Goal: Browse casually: Explore the website without a specific task or goal

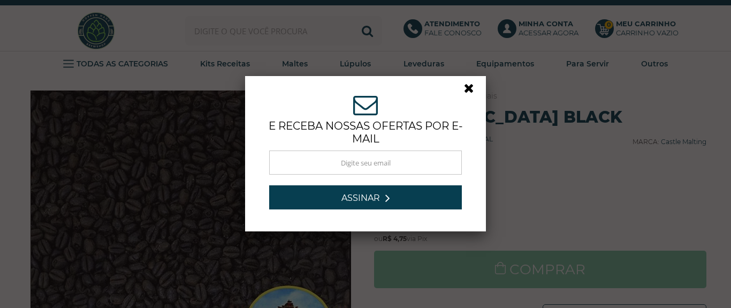
click at [470, 83] on link at bounding box center [473, 90] width 19 height 19
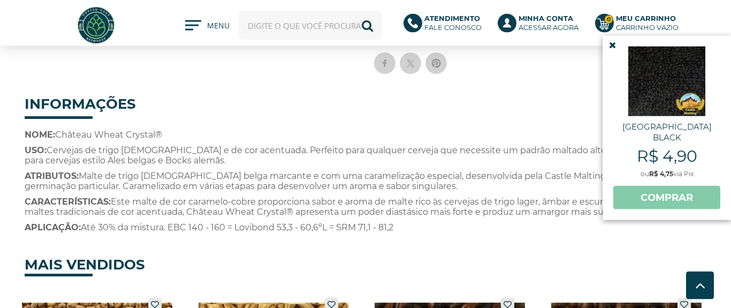
scroll to position [366, 0]
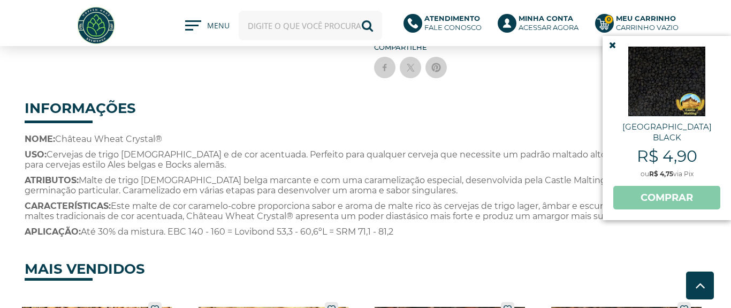
click at [609, 41] on icon at bounding box center [612, 45] width 7 height 9
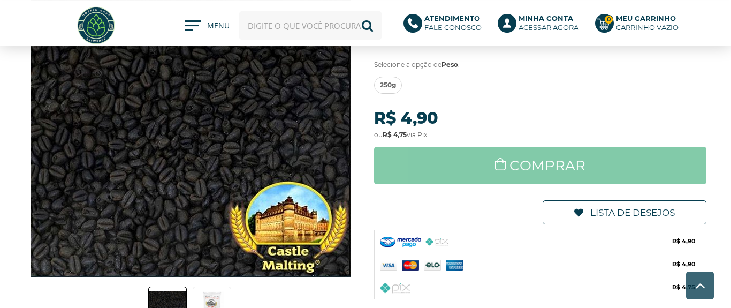
scroll to position [7, 0]
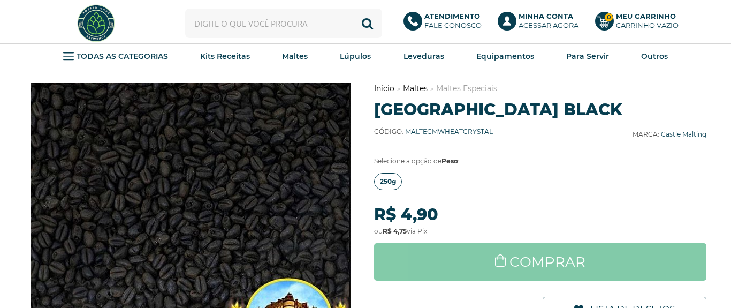
click at [390, 174] on span "250g" at bounding box center [388, 181] width 16 height 16
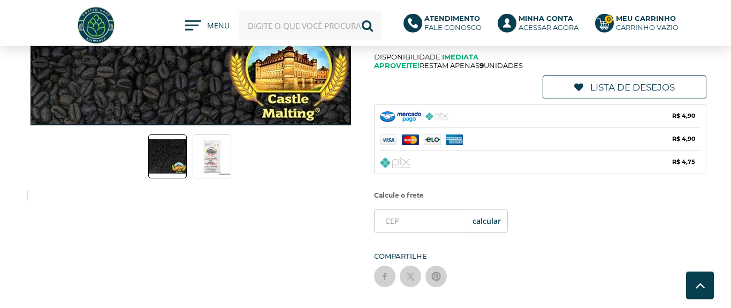
scroll to position [200, 0]
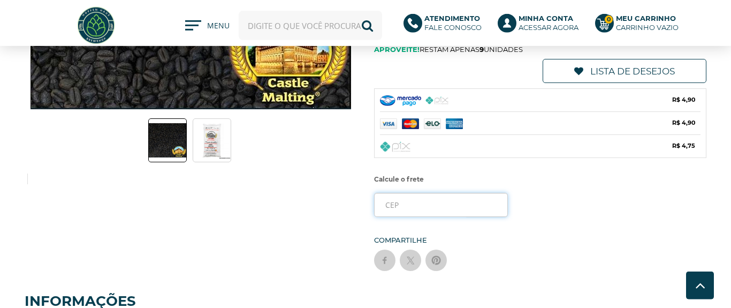
click at [419, 209] on input "tel" at bounding box center [441, 205] width 134 height 24
click at [418, 209] on input "tel" at bounding box center [441, 205] width 134 height 24
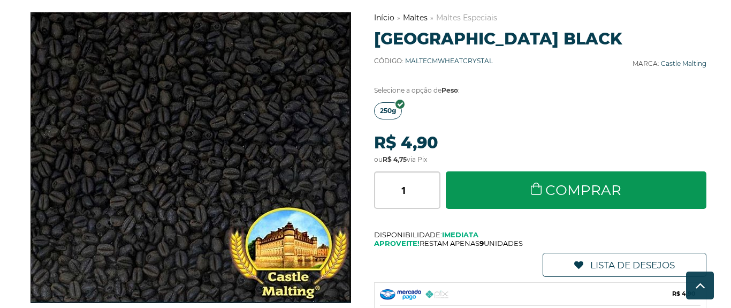
scroll to position [0, 0]
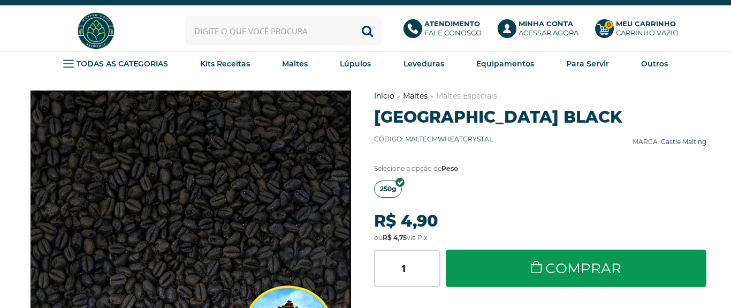
type input "15387-150"
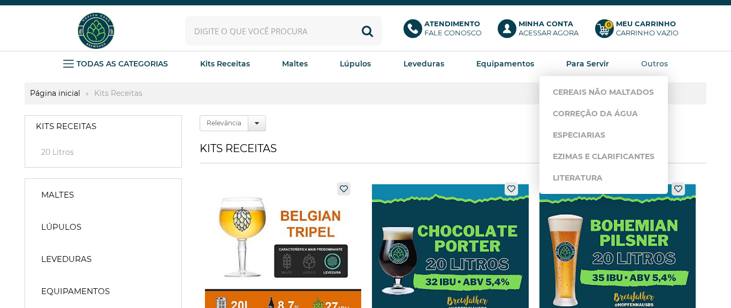
click at [645, 71] on link "Outros" at bounding box center [654, 64] width 27 height 16
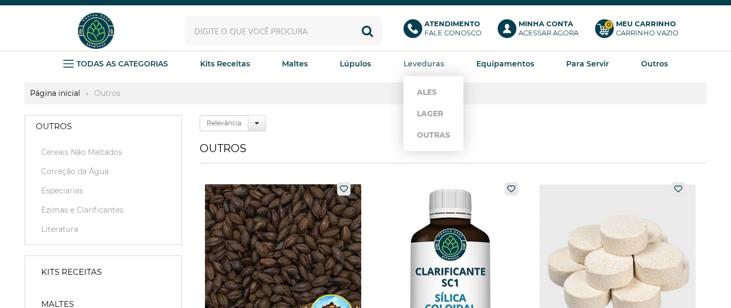
click at [428, 60] on strong "Leveduras" at bounding box center [423, 64] width 41 height 10
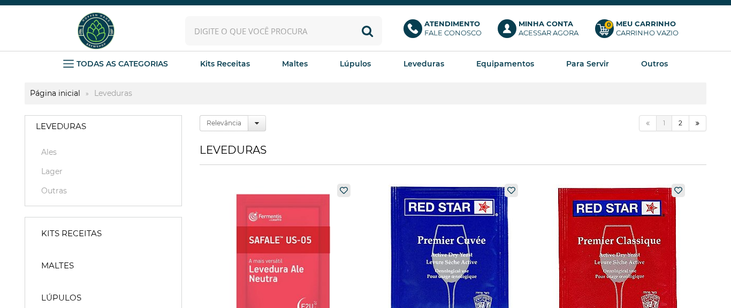
click at [104, 37] on img at bounding box center [96, 31] width 40 height 40
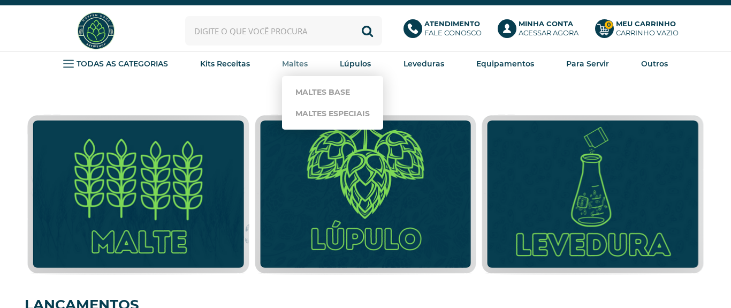
click at [298, 59] on strong "Maltes" at bounding box center [295, 64] width 26 height 10
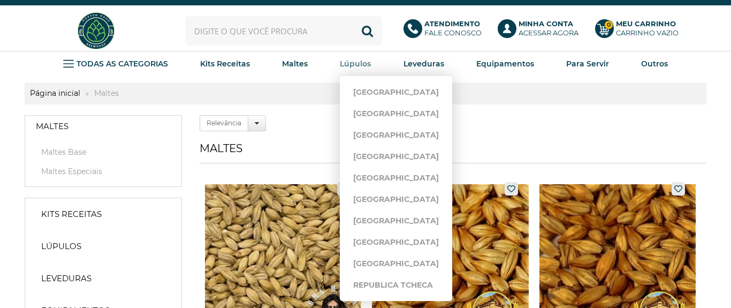
click at [342, 63] on strong "Lúpulos" at bounding box center [355, 64] width 31 height 10
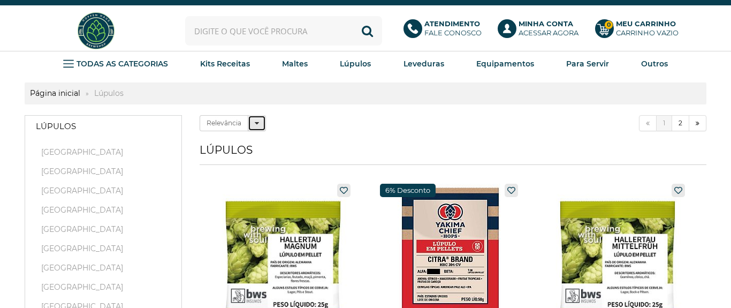
click at [256, 123] on icon at bounding box center [257, 122] width 4 height 7
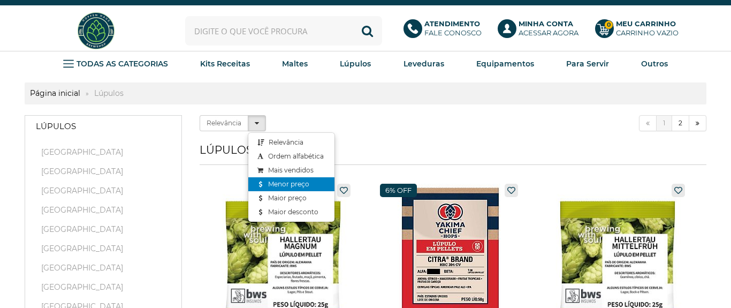
drag, startPoint x: 294, startPoint y: 184, endPoint x: 428, endPoint y: 121, distance: 148.4
click at [294, 184] on link "Menor preço" at bounding box center [291, 184] width 86 height 14
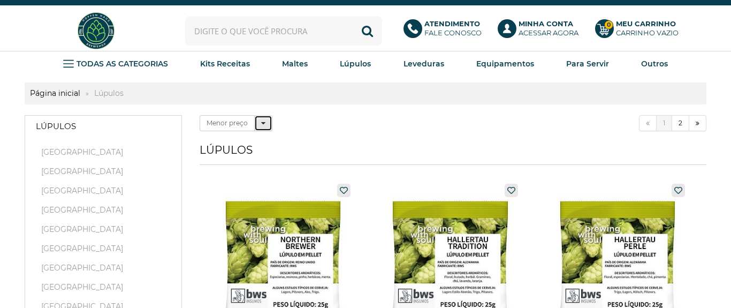
click at [261, 123] on icon at bounding box center [263, 122] width 4 height 7
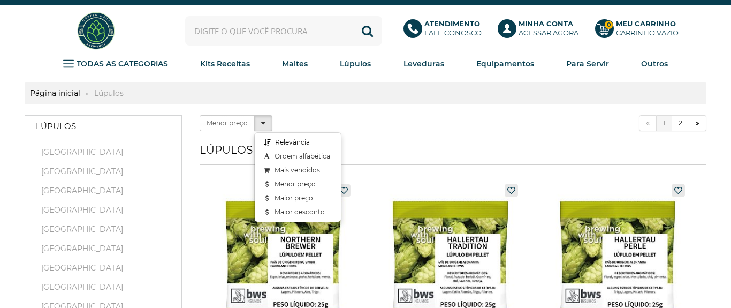
click at [295, 140] on link "Relevância" at bounding box center [298, 142] width 86 height 14
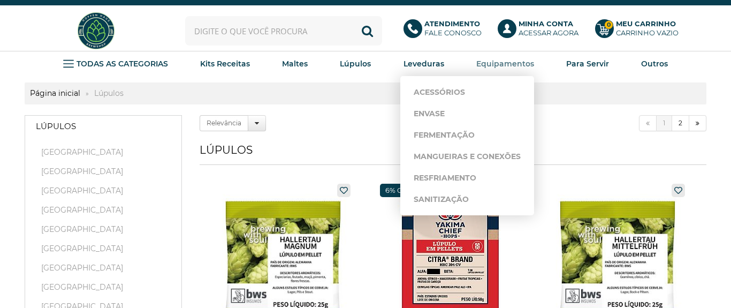
click at [505, 64] on strong "Equipamentos" at bounding box center [505, 64] width 58 height 10
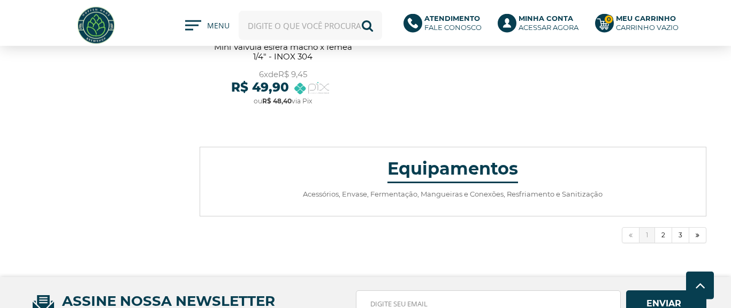
scroll to position [4020, 0]
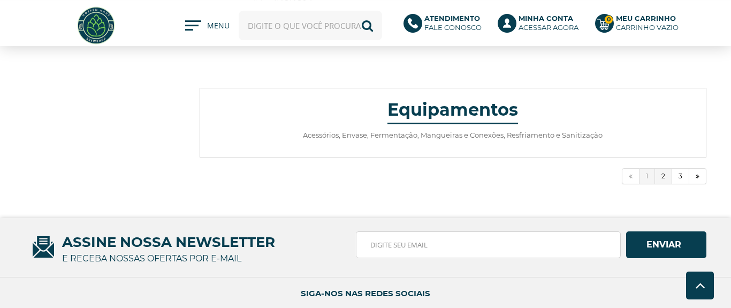
click at [660, 177] on link "2" at bounding box center [663, 176] width 17 height 16
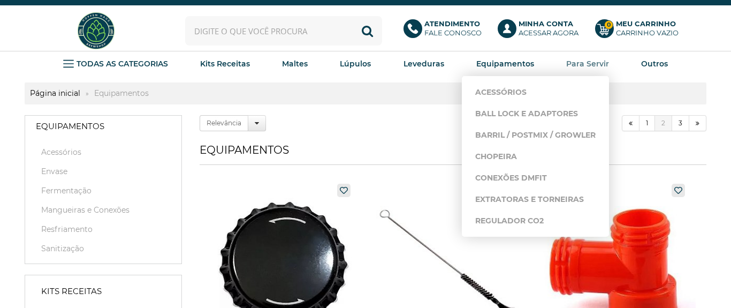
click at [583, 62] on strong "Para Servir" at bounding box center [587, 64] width 43 height 10
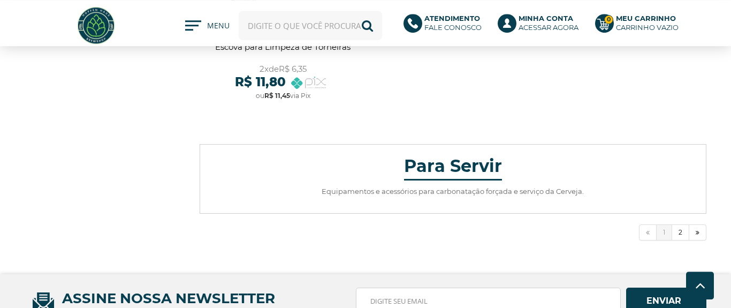
scroll to position [3932, 0]
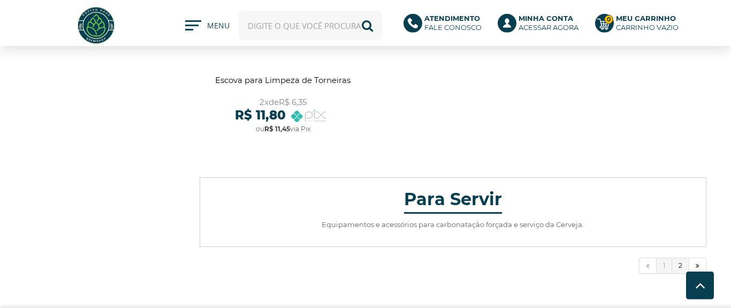
click at [679, 264] on link "2" at bounding box center [680, 265] width 17 height 16
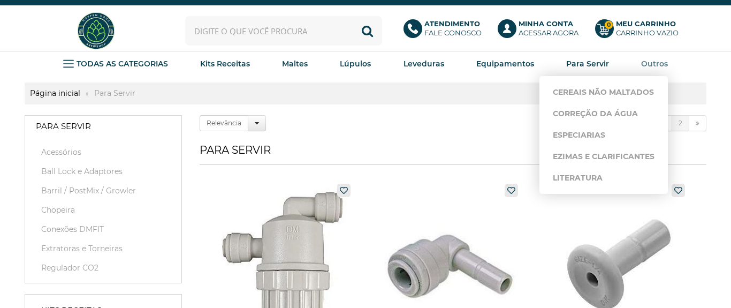
click at [654, 60] on strong "Outros" at bounding box center [654, 64] width 27 height 10
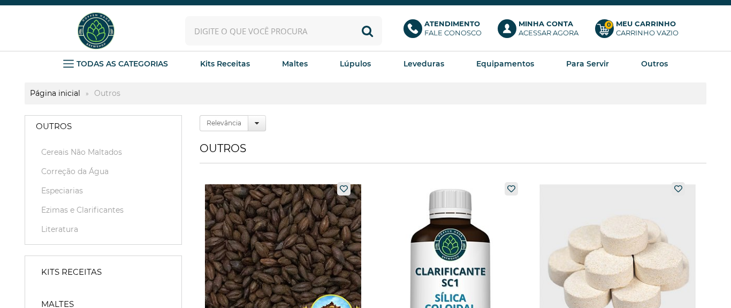
click at [91, 28] on img at bounding box center [96, 31] width 40 height 40
